Goal: Task Accomplishment & Management: Manage account settings

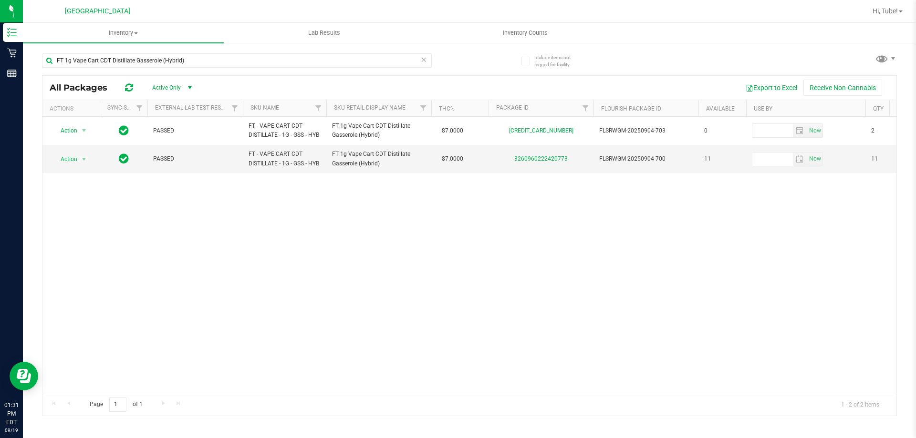
click at [199, 56] on input "FT 1g Vape Cart CDT Distillate Gasserole (Hybrid)" at bounding box center [237, 60] width 390 height 14
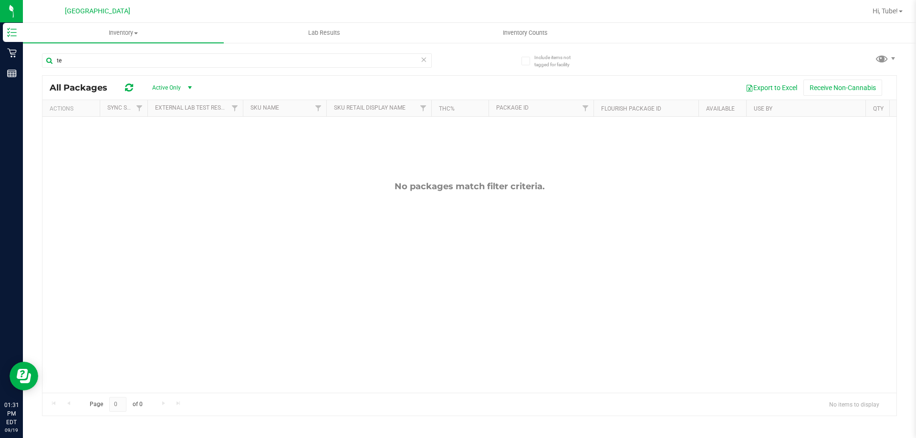
type input "t"
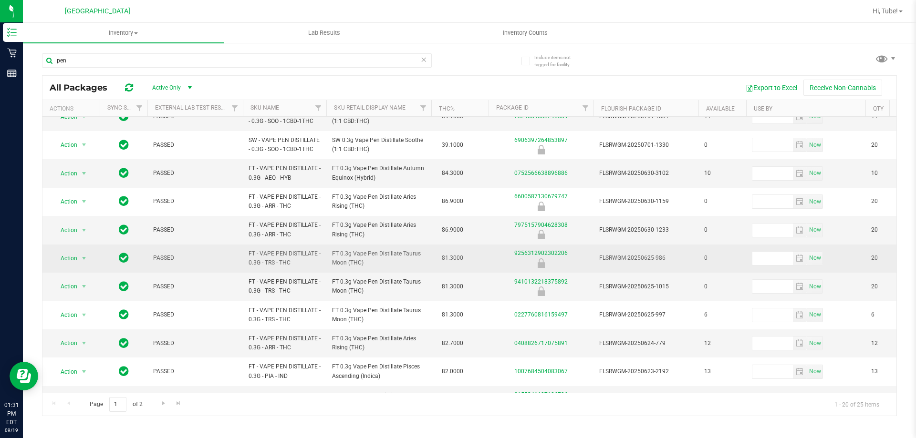
scroll to position [297, 0]
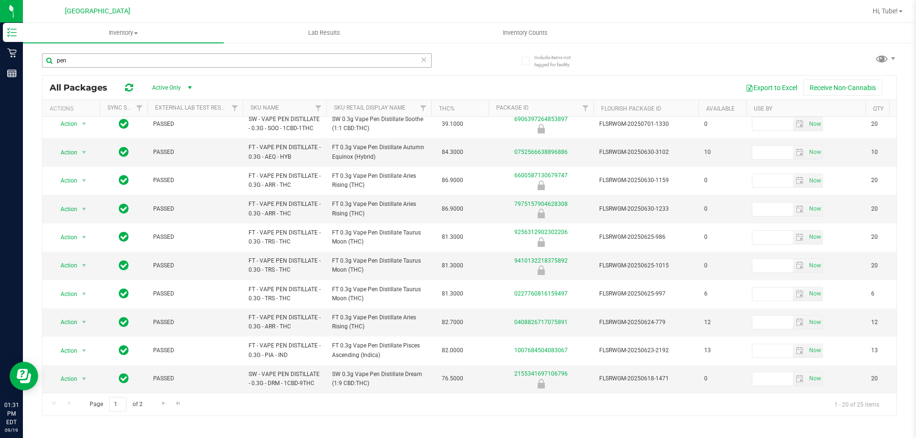
click at [159, 60] on input "pen" at bounding box center [237, 60] width 390 height 14
type input "terp pen"
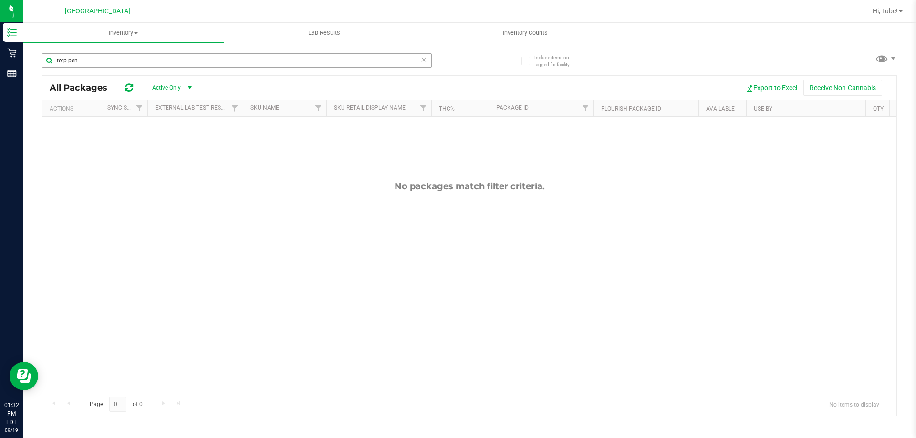
click at [235, 59] on input "terp pen" at bounding box center [237, 60] width 390 height 14
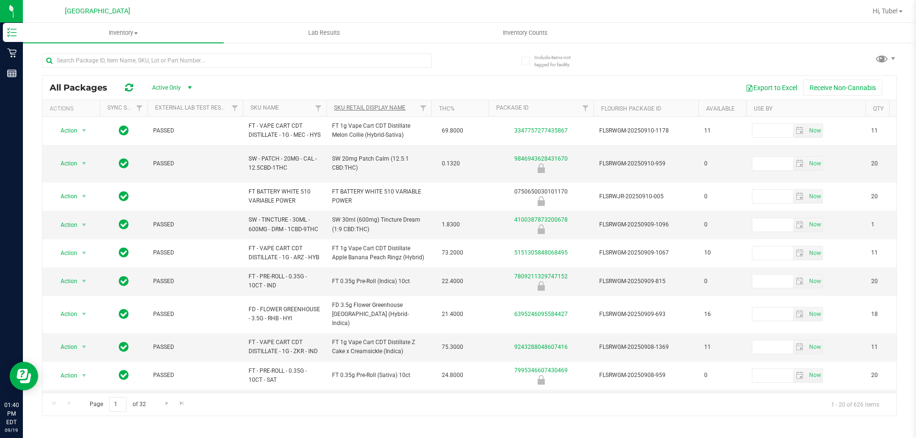
click at [404, 105] on th "Sku Retail Display Name" at bounding box center [378, 108] width 105 height 17
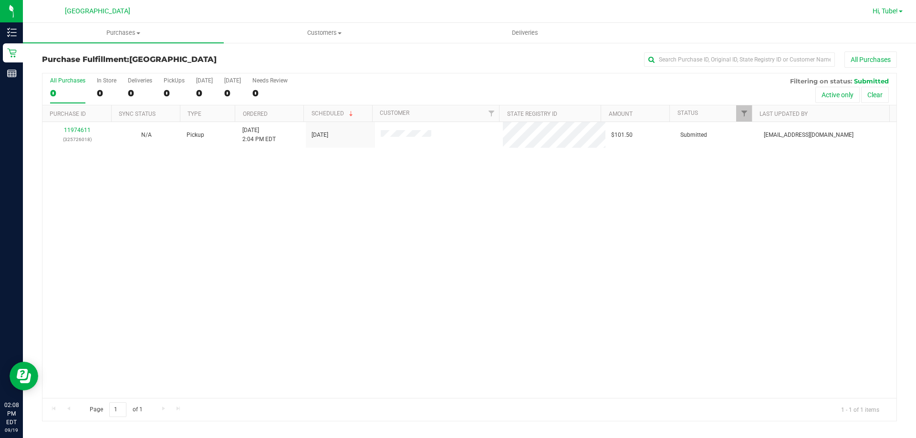
click at [876, 14] on span "Hi, Tube!" at bounding box center [884, 11] width 25 height 8
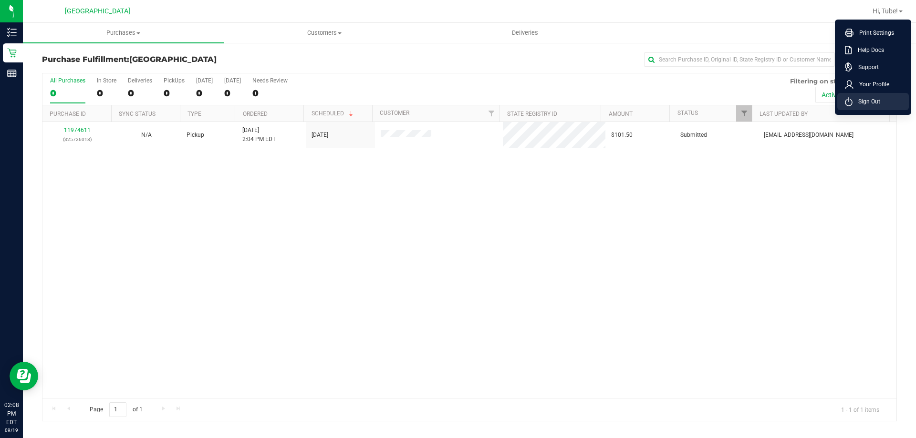
click at [857, 100] on span "Sign Out" at bounding box center [866, 102] width 28 height 10
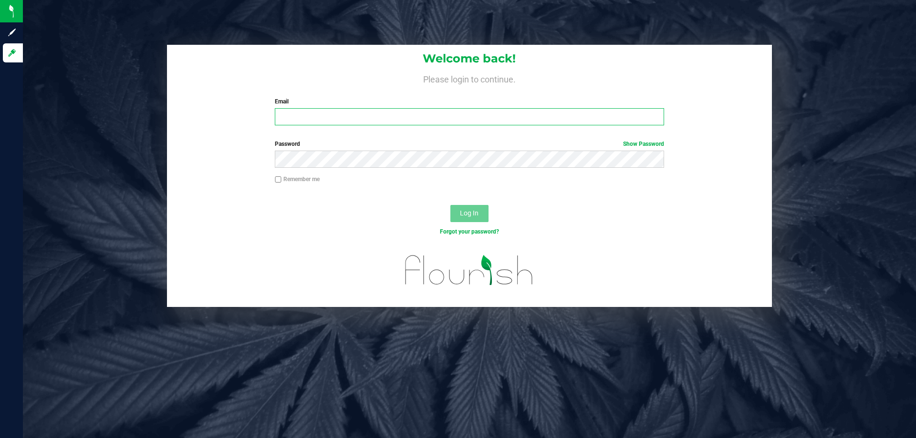
click at [476, 109] on input "Email" at bounding box center [469, 116] width 389 height 17
type input "[EMAIL_ADDRESS][DOMAIN_NAME]"
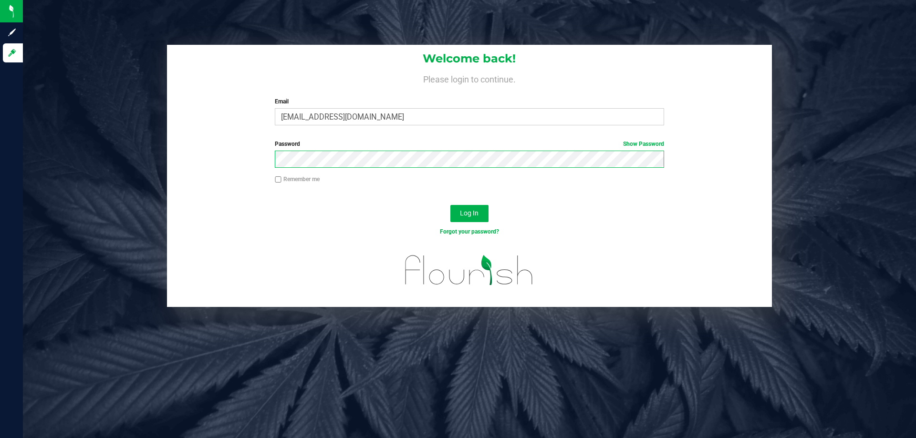
click at [450, 205] on button "Log In" at bounding box center [469, 213] width 38 height 17
